Goal: Information Seeking & Learning: Learn about a topic

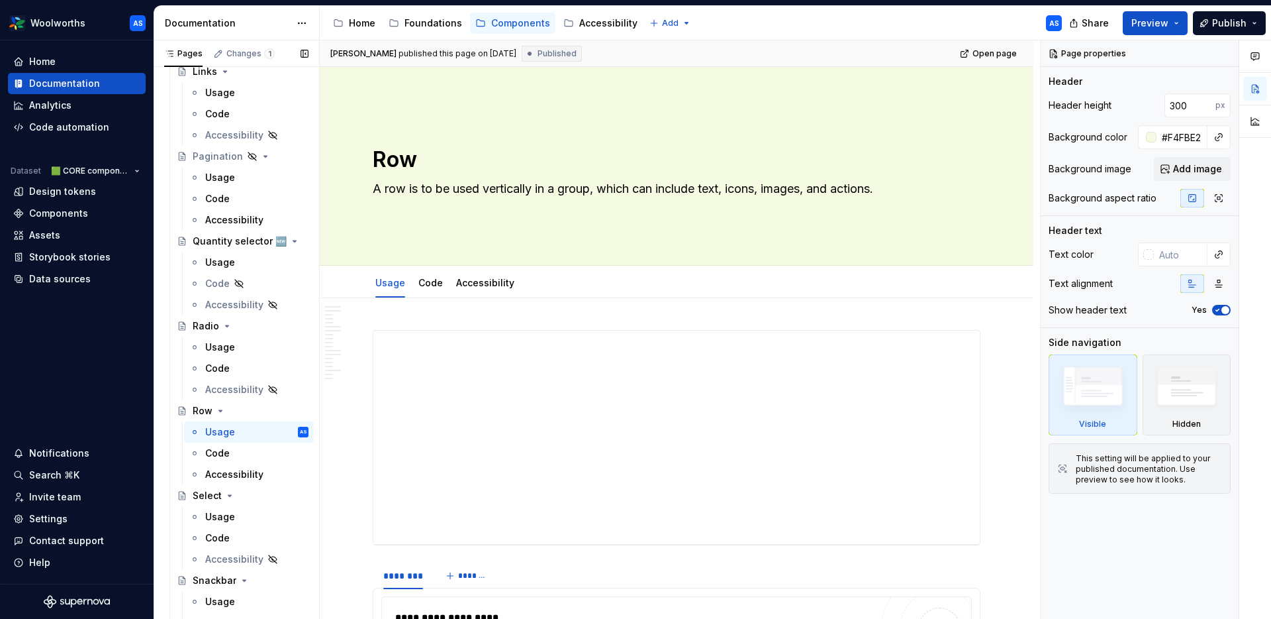
scroll to position [1185, 0]
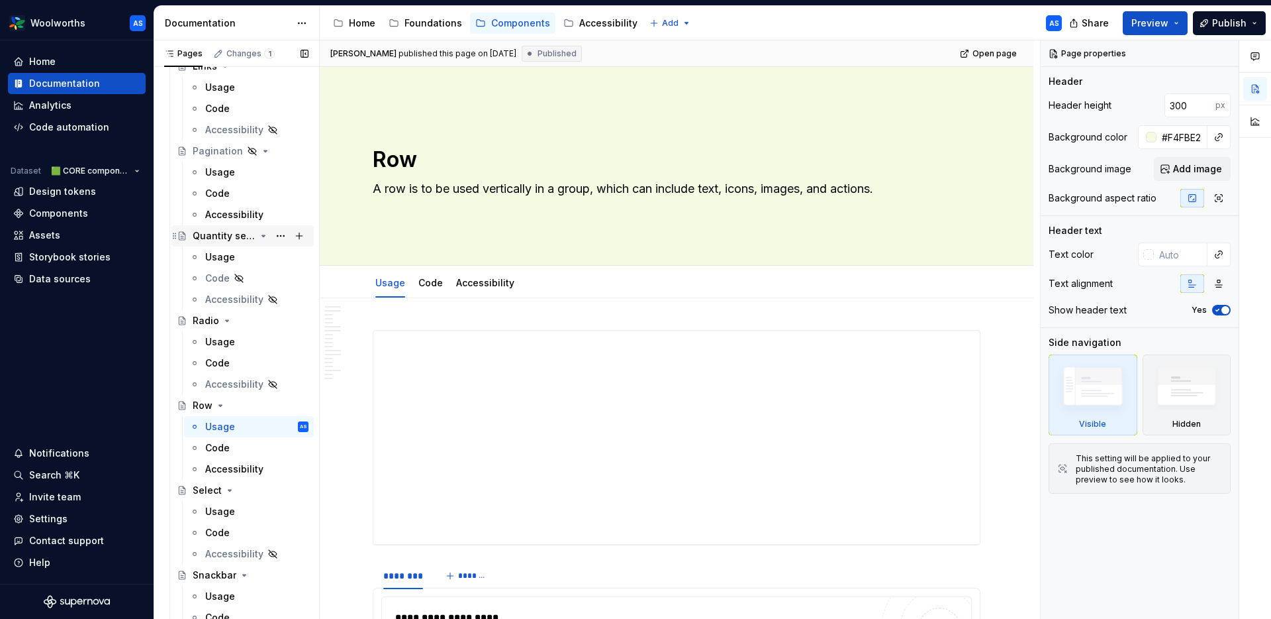
click at [224, 233] on div "Quantity selector 🆕" at bounding box center [224, 235] width 63 height 13
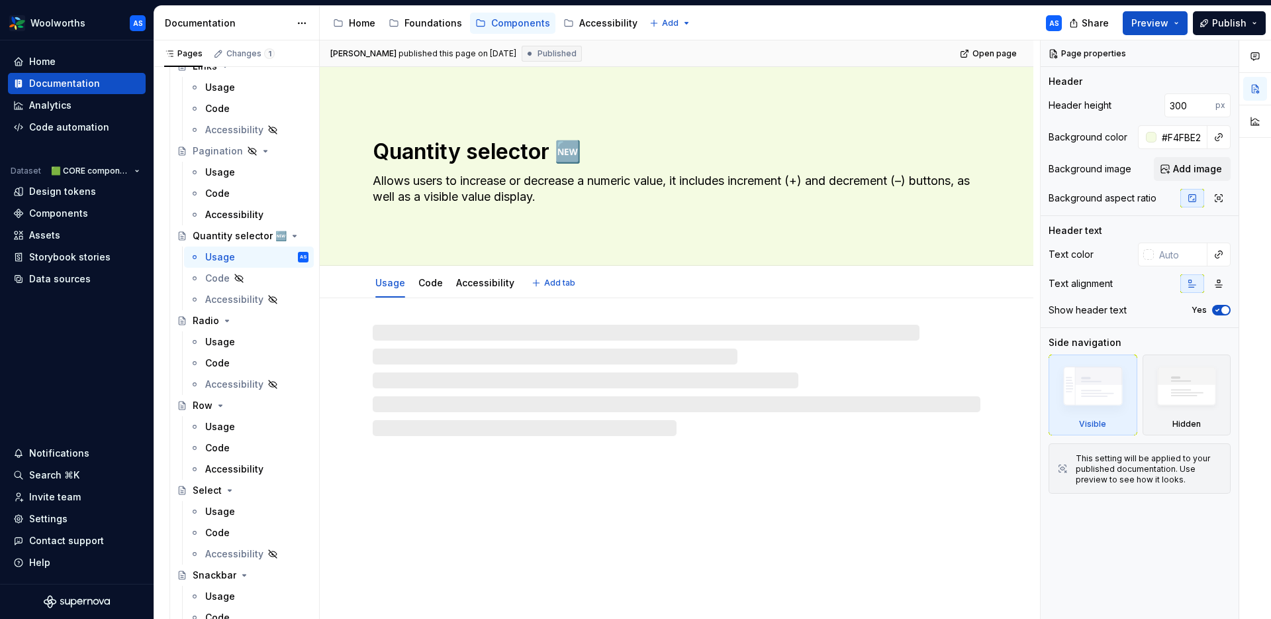
click at [499, 146] on textarea "Quantity selector 🆕" at bounding box center [674, 152] width 608 height 32
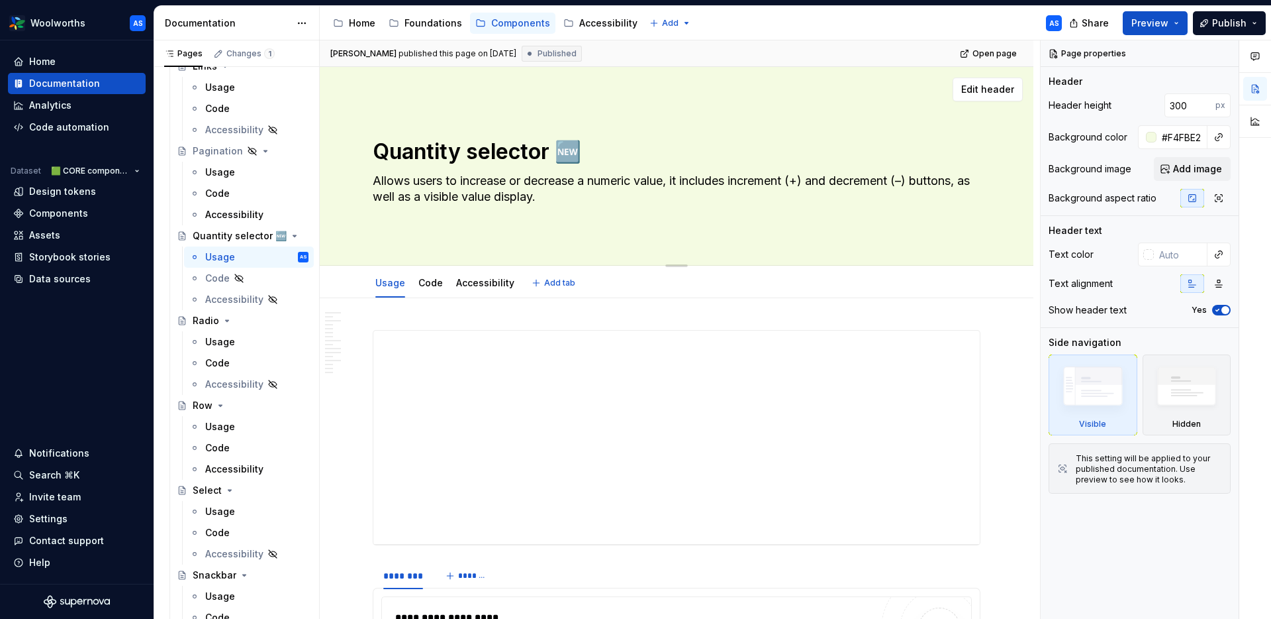
click at [480, 148] on textarea "Quantity selector 🆕" at bounding box center [674, 152] width 608 height 32
type textarea "*"
type textarea "Quantity s 🆕"
type textarea "*"
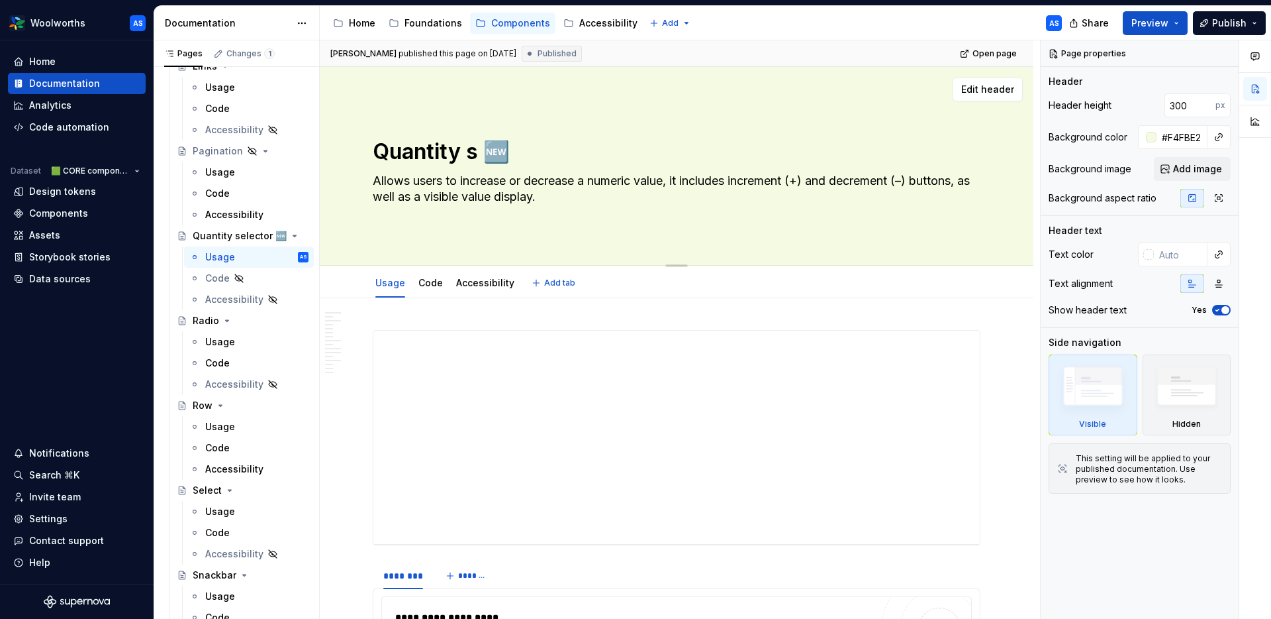
type textarea "Quantity st 🆕"
type textarea "*"
type textarea "Quantity ste 🆕"
type textarea "*"
type textarea "Quantity step 🆕"
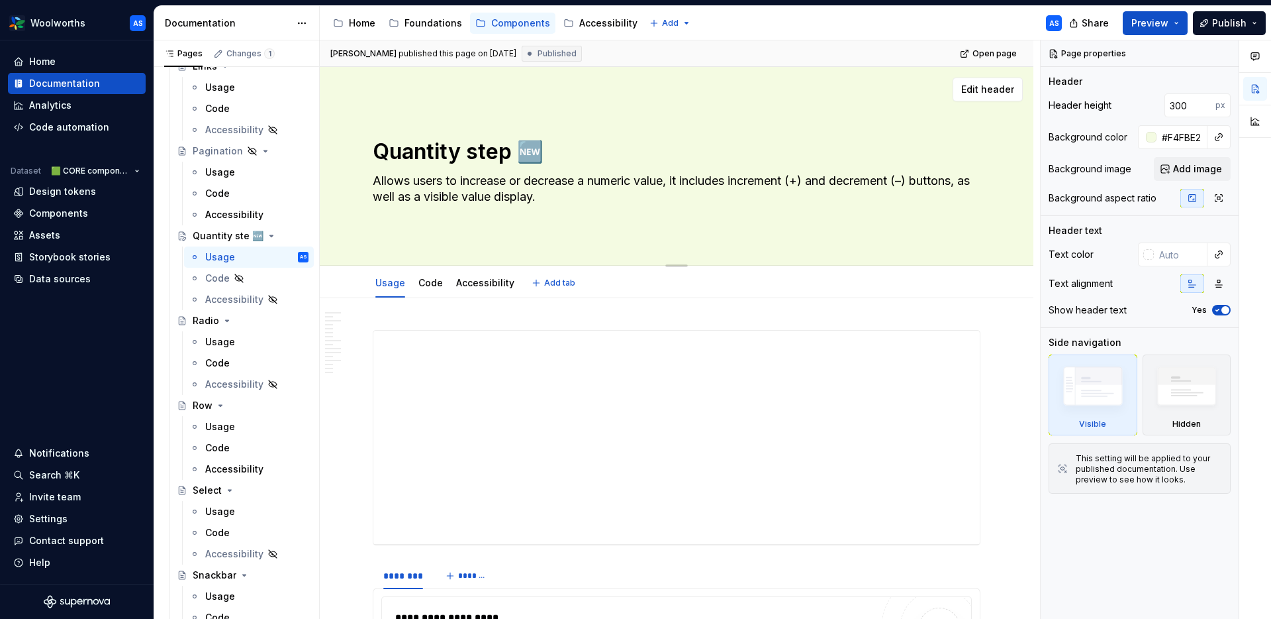
type textarea "*"
type textarea "Quantity [PERSON_NAME] 🆕"
type textarea "*"
type textarea "Quantity steppe 🆕"
type textarea "*"
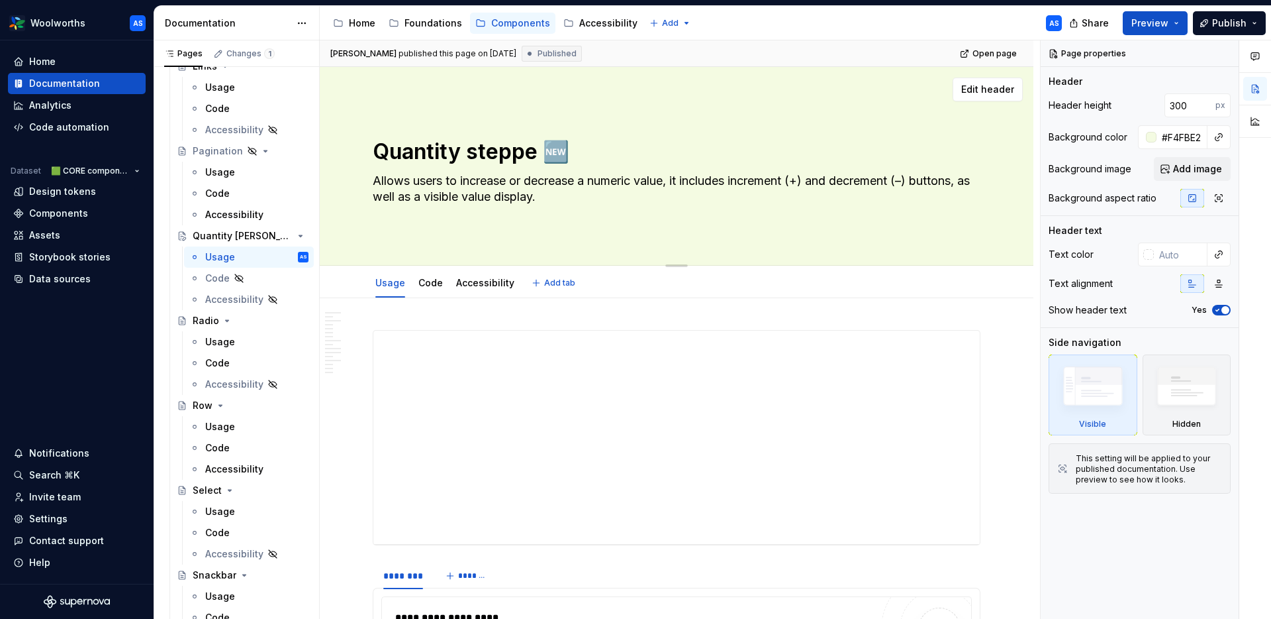
type textarea "Quantity stepper 🆕"
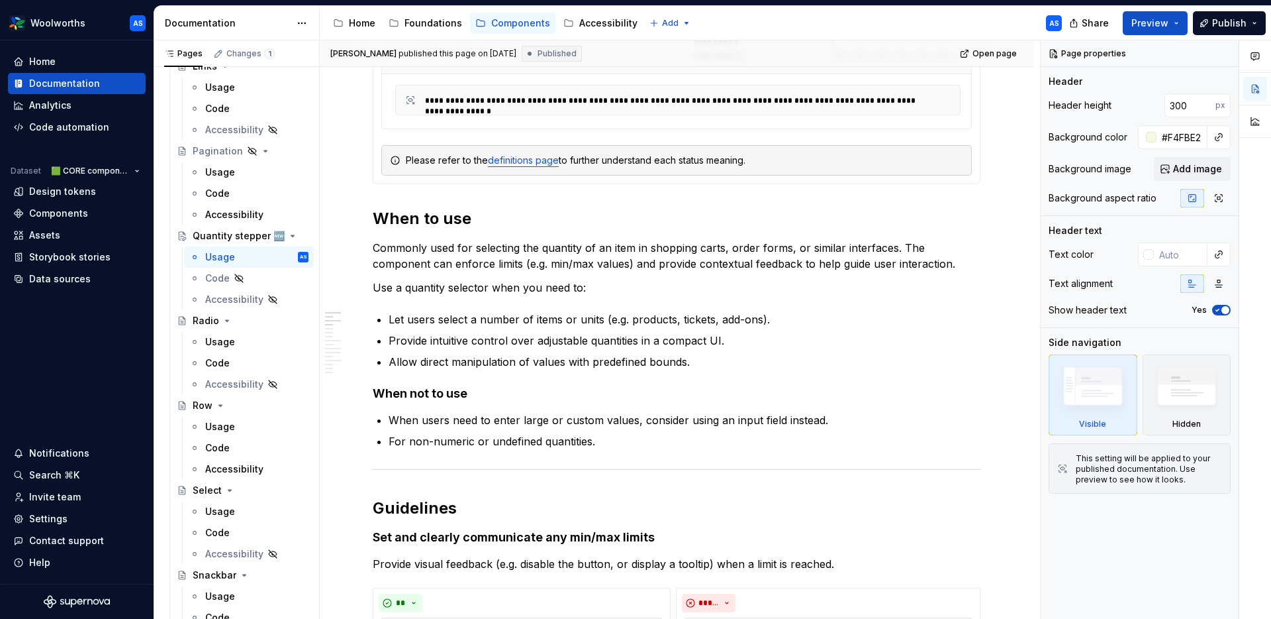
scroll to position [702, 0]
type textarea "*"
type textarea "Quantity stepper 🆕"
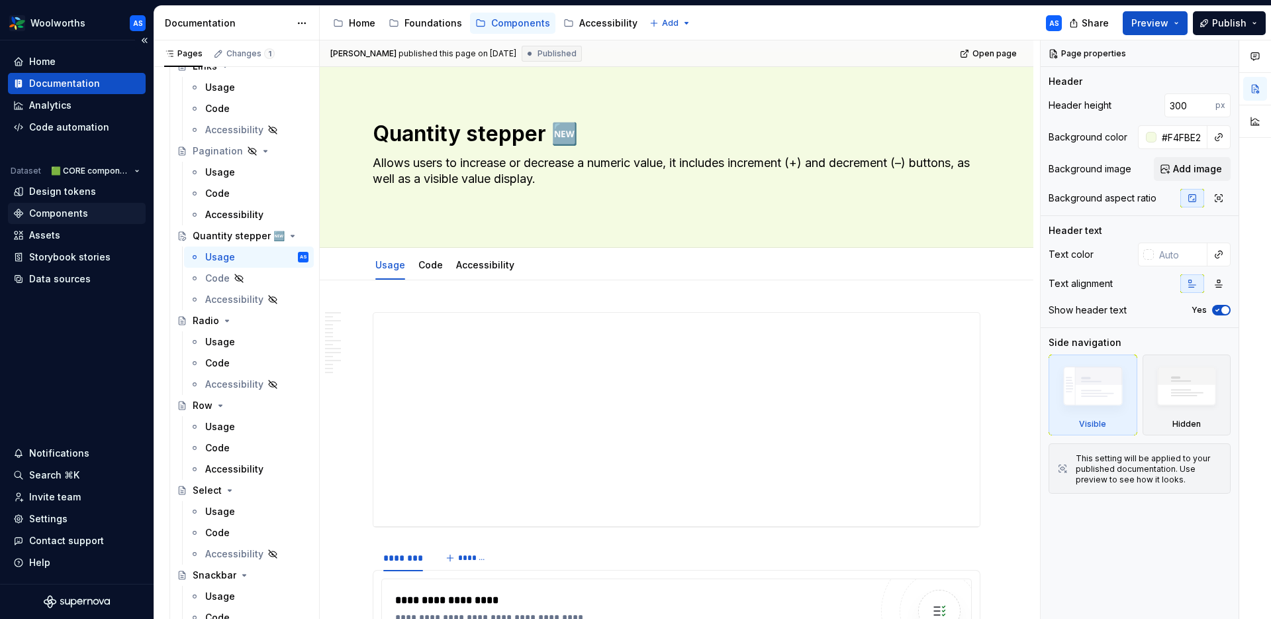
scroll to position [3, 0]
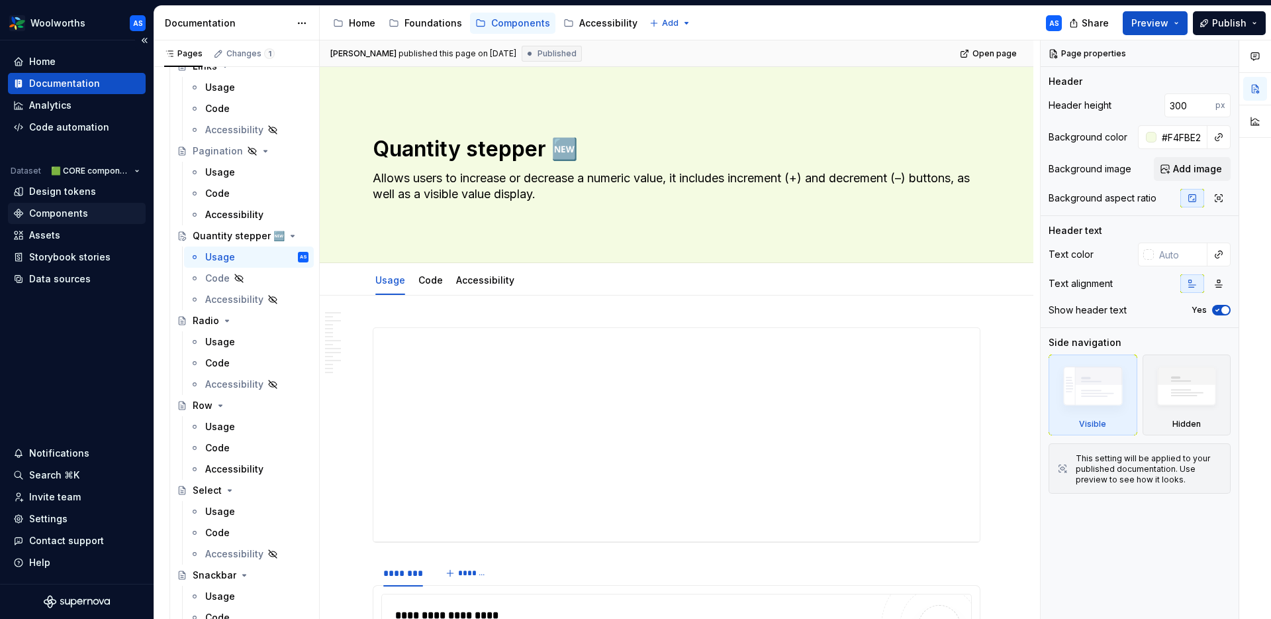
click at [63, 211] on div "Components" at bounding box center [58, 213] width 59 height 13
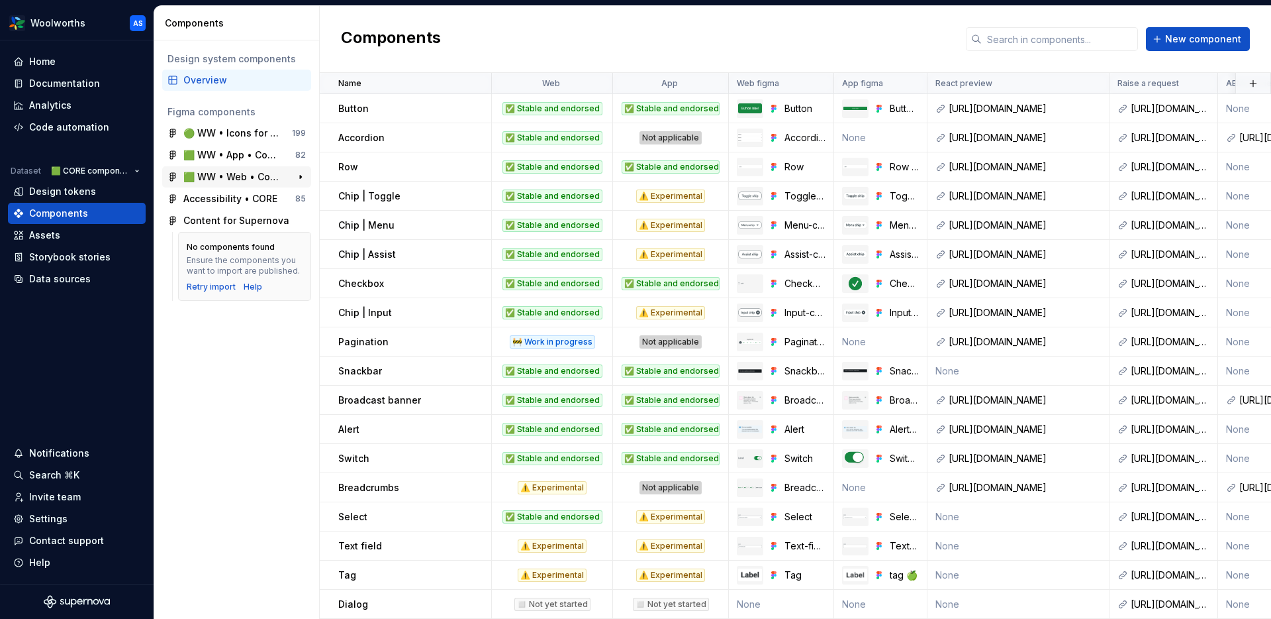
click at [242, 171] on div "🟩 WW • Web • Component Library for [GEOGRAPHIC_DATA] (CORE)" at bounding box center [232, 176] width 99 height 13
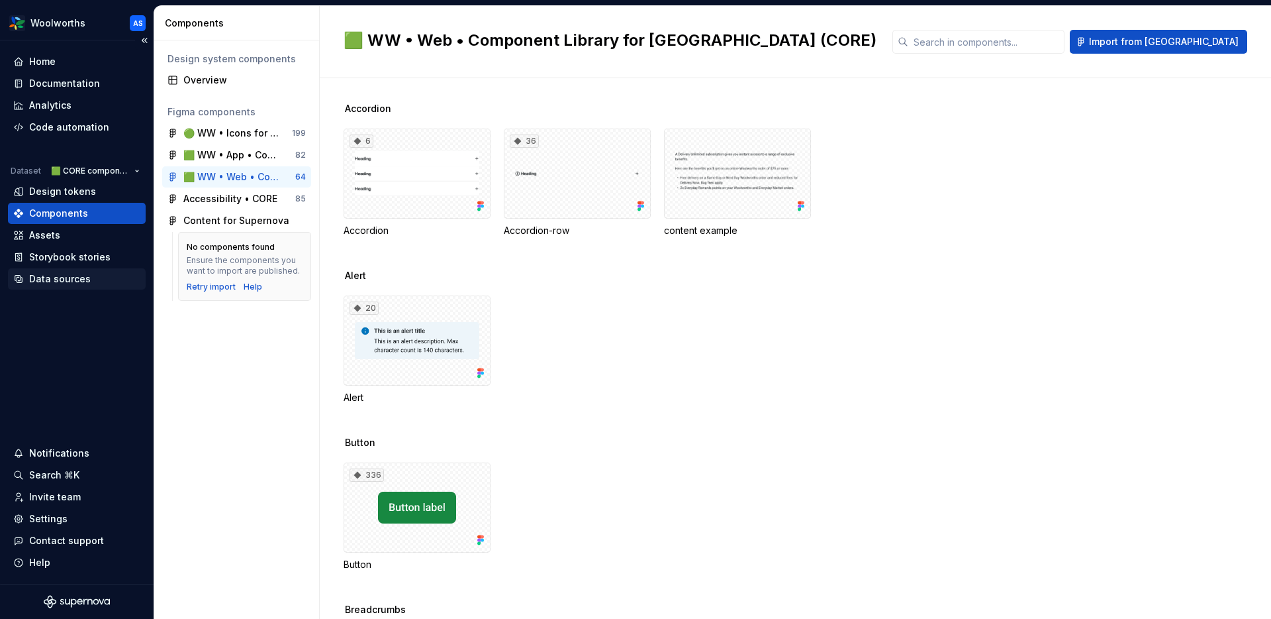
click at [64, 280] on div "Data sources" at bounding box center [60, 278] width 62 height 13
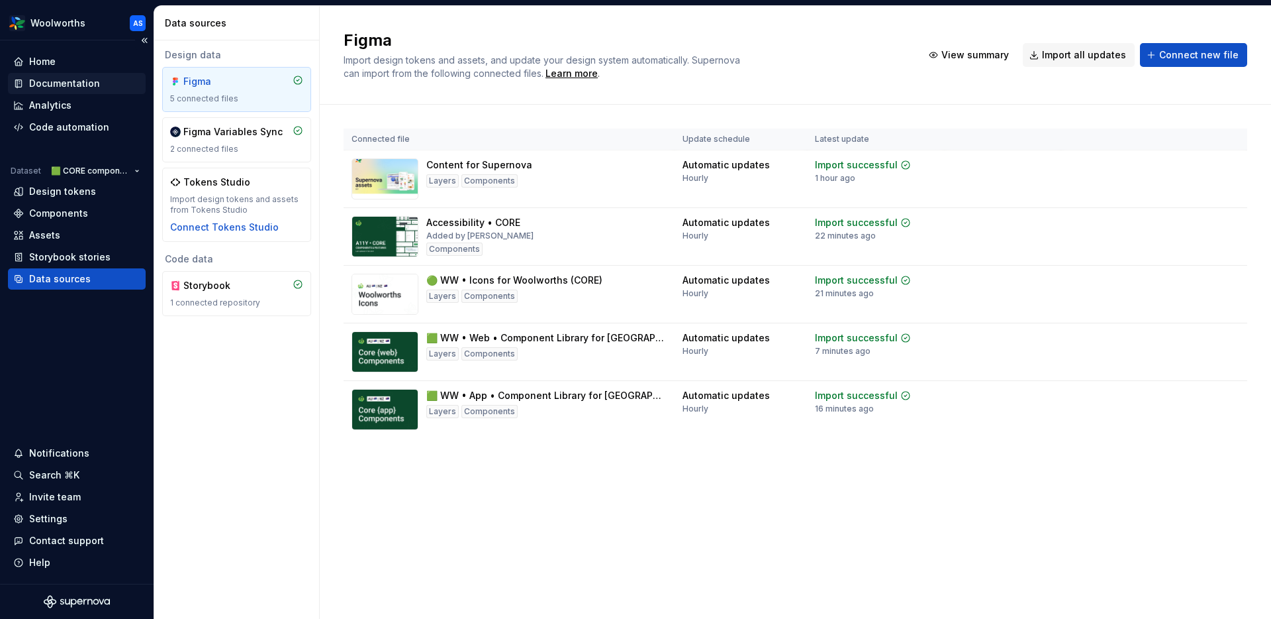
click at [73, 84] on div "Documentation" at bounding box center [64, 83] width 71 height 13
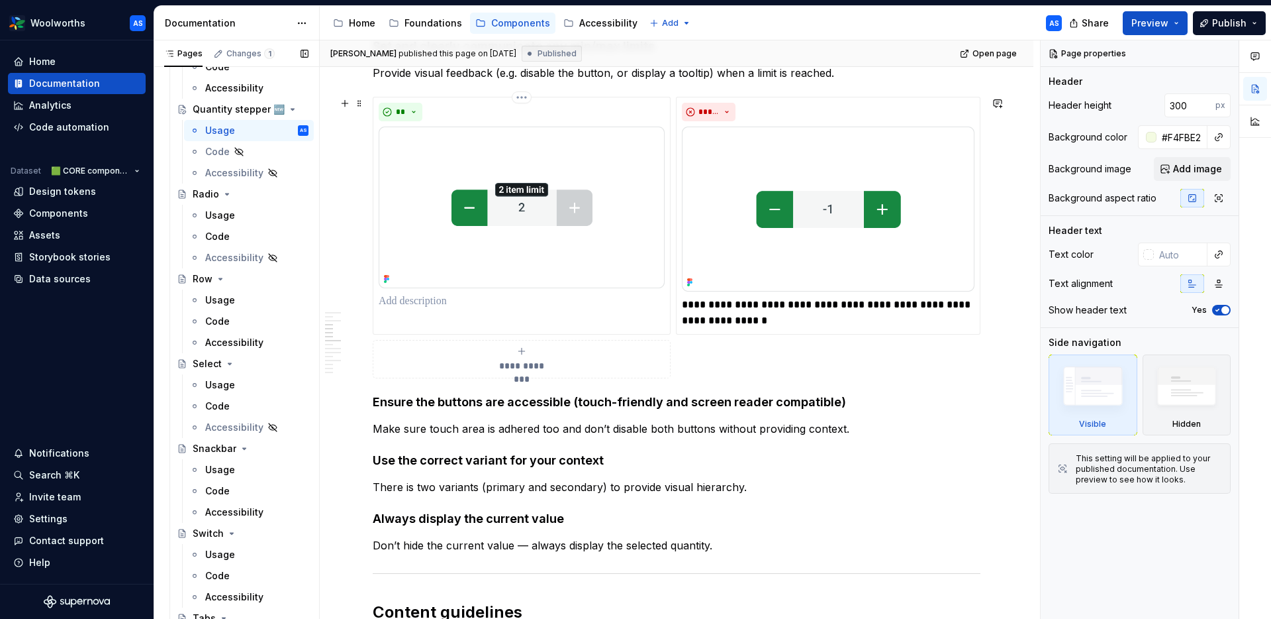
scroll to position [1196, 0]
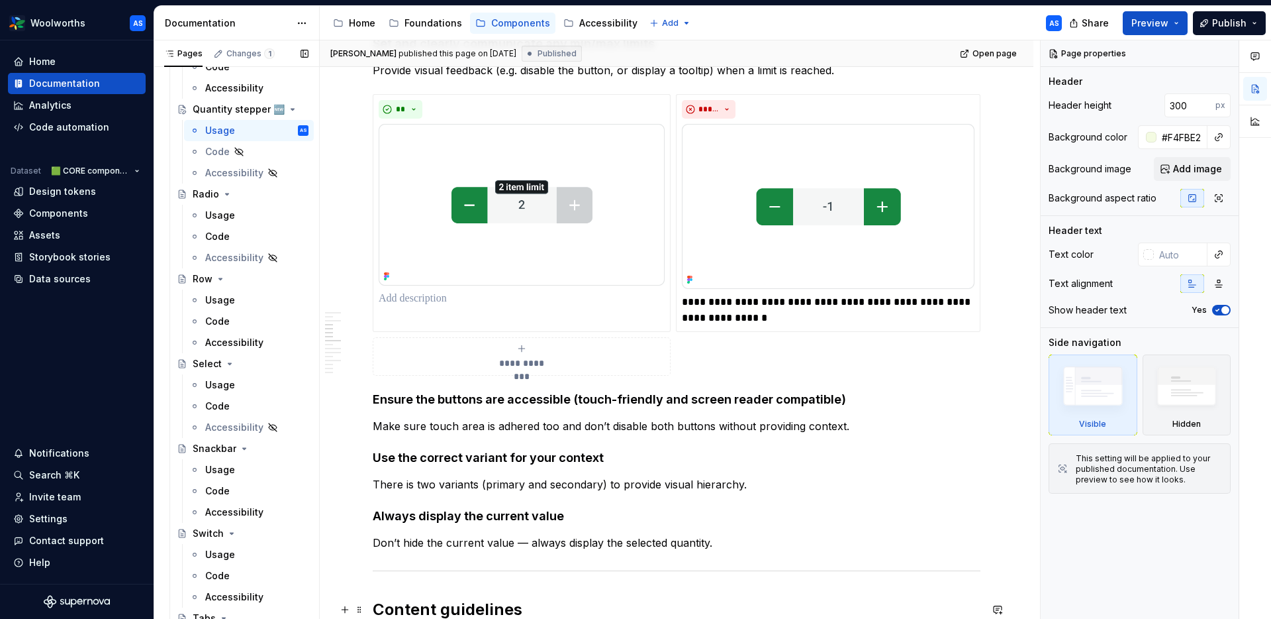
type textarea "*"
